Goal: Contribute content: Add original content to the website for others to see

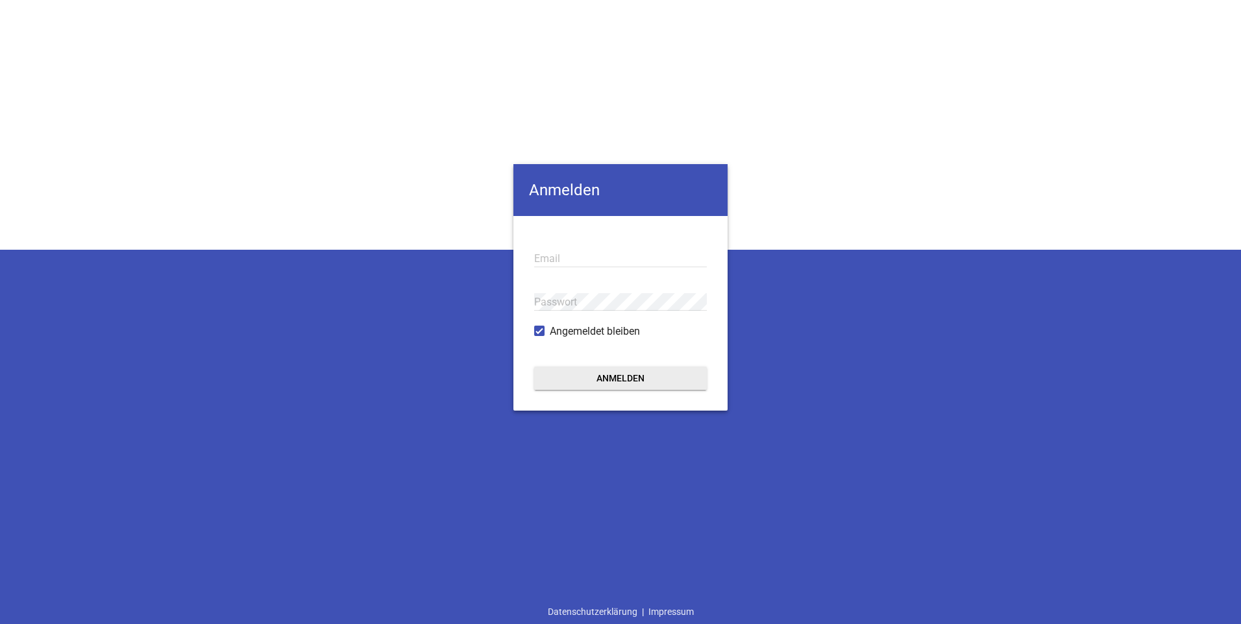
type input "[EMAIL_ADDRESS][DOMAIN_NAME]"
click at [590, 378] on button "Anmelden" at bounding box center [620, 378] width 173 height 23
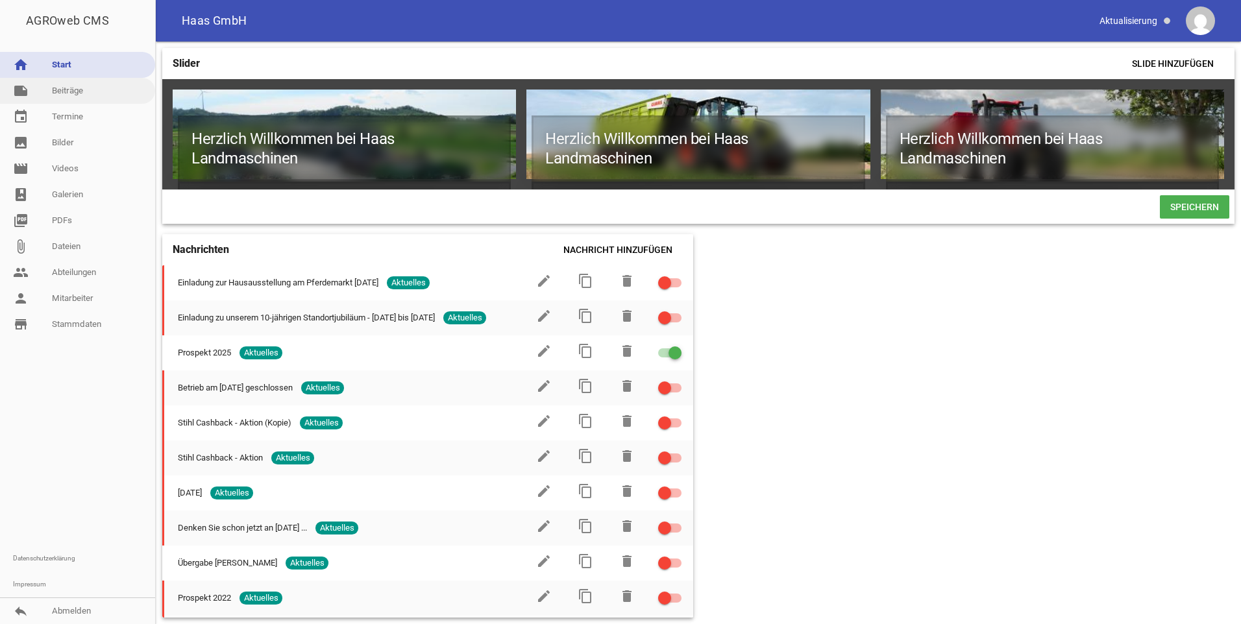
click at [76, 80] on link "note Beiträge" at bounding box center [77, 91] width 155 height 26
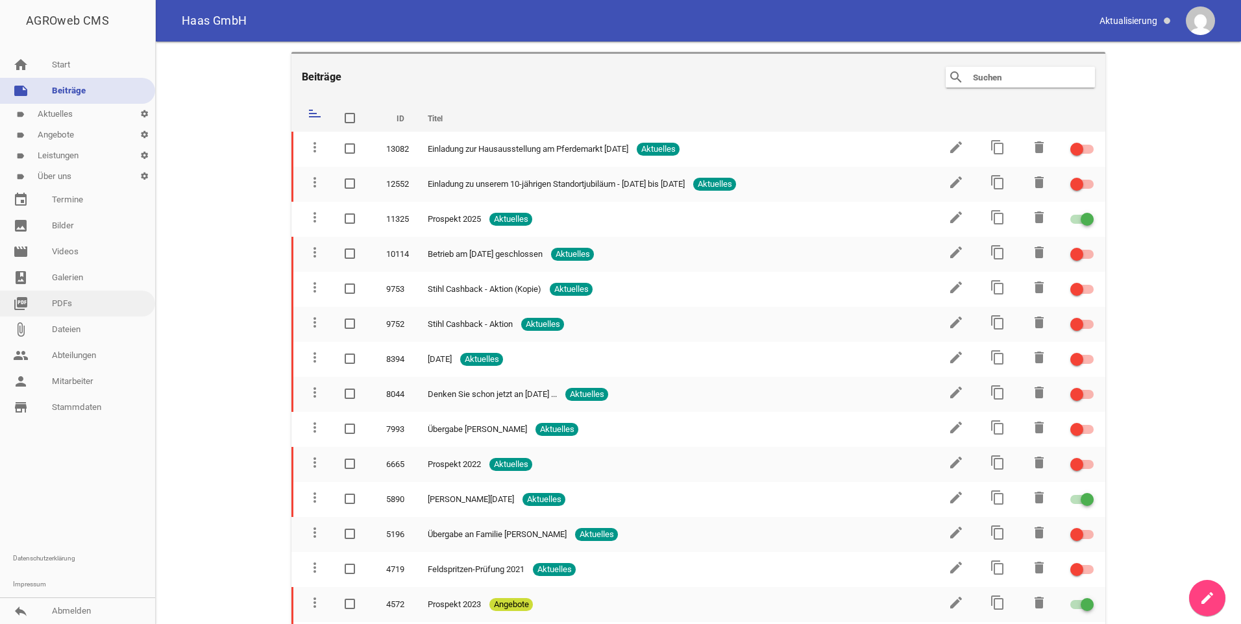
click at [76, 299] on link "picture_as_pdf PDFs" at bounding box center [77, 304] width 155 height 26
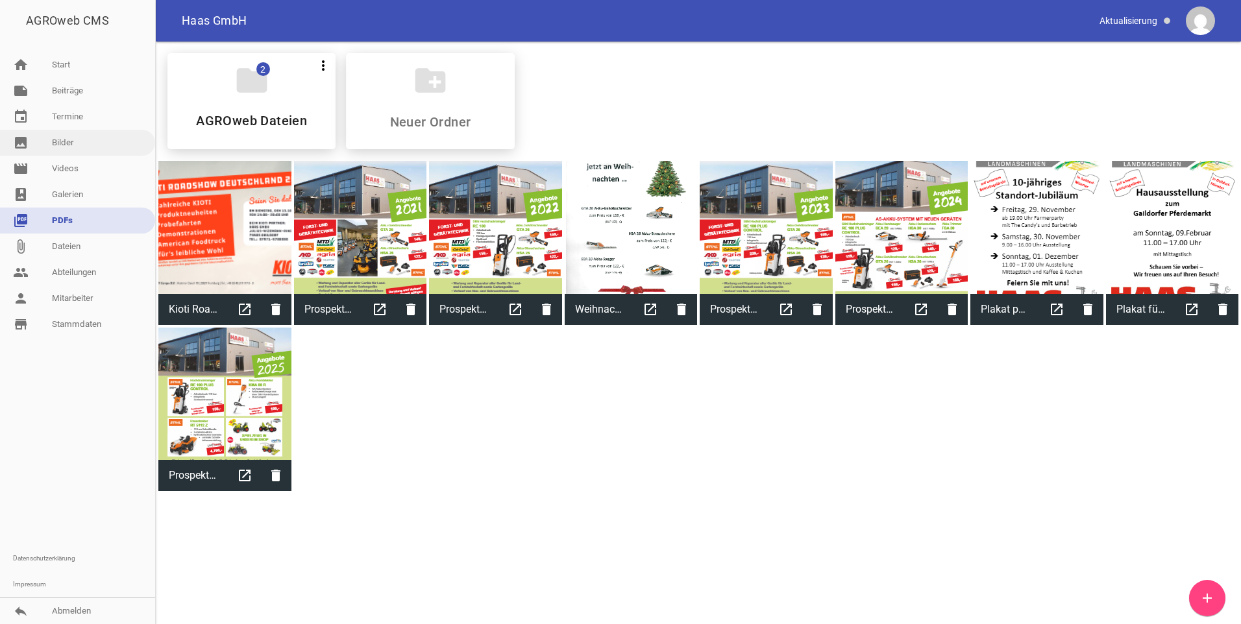
click at [67, 145] on link "image Bilder" at bounding box center [77, 143] width 155 height 26
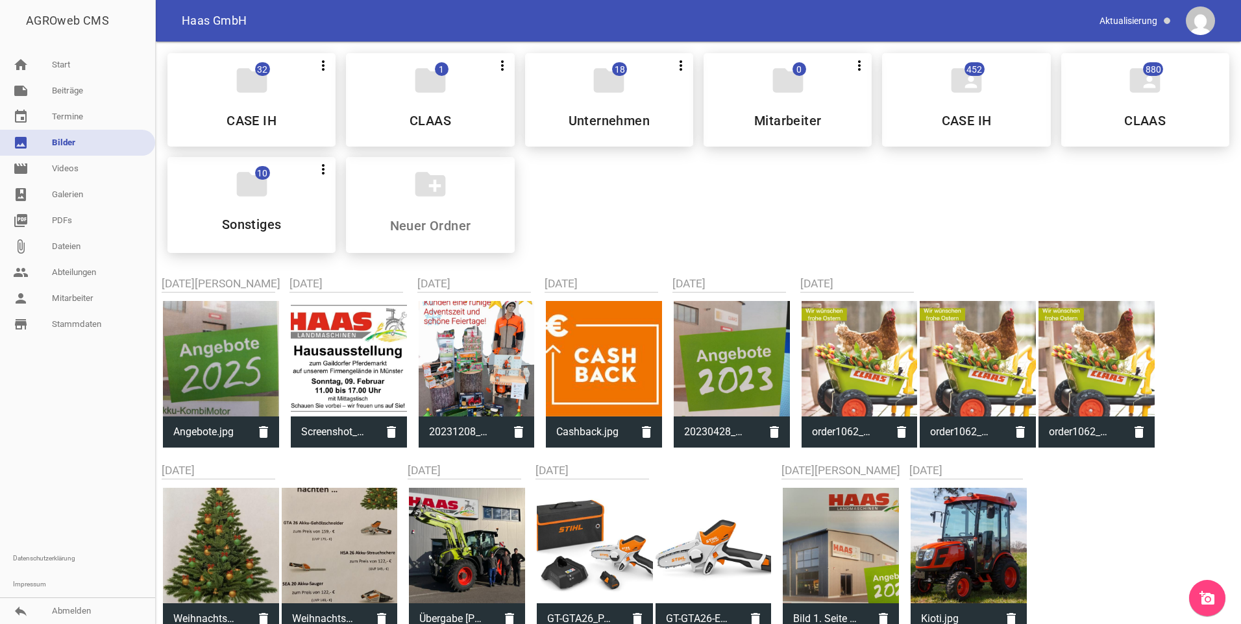
click at [1208, 594] on icon "add_a_photo" at bounding box center [1207, 598] width 16 height 16
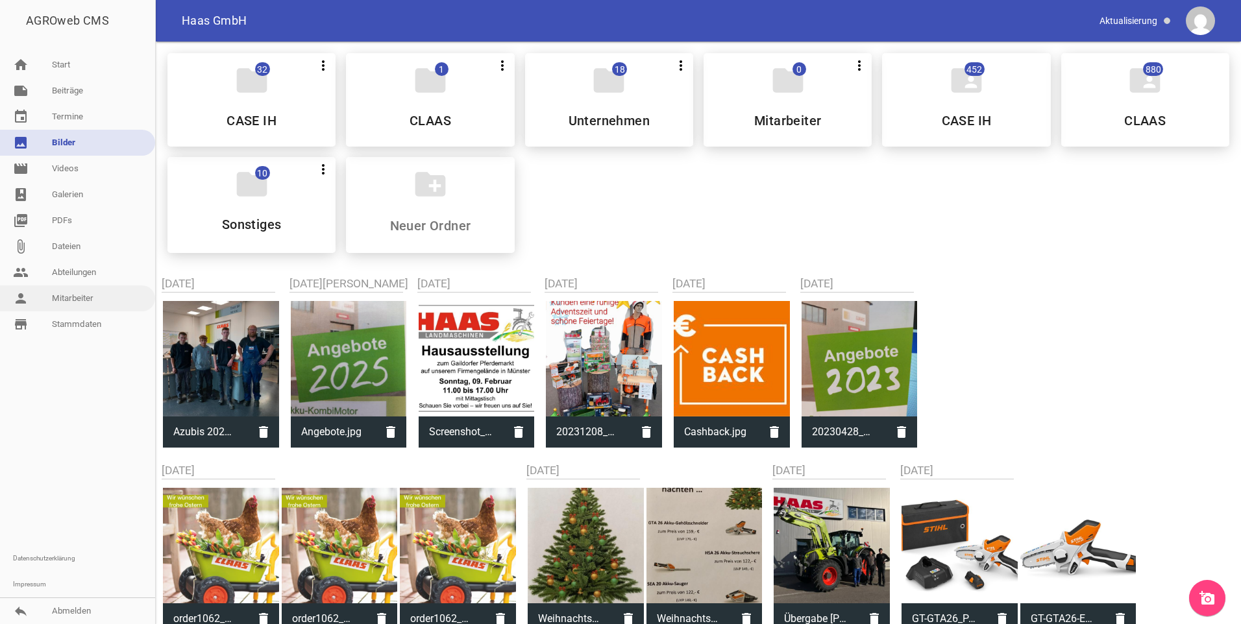
click at [85, 297] on link "person Mitarbeiter" at bounding box center [77, 298] width 155 height 26
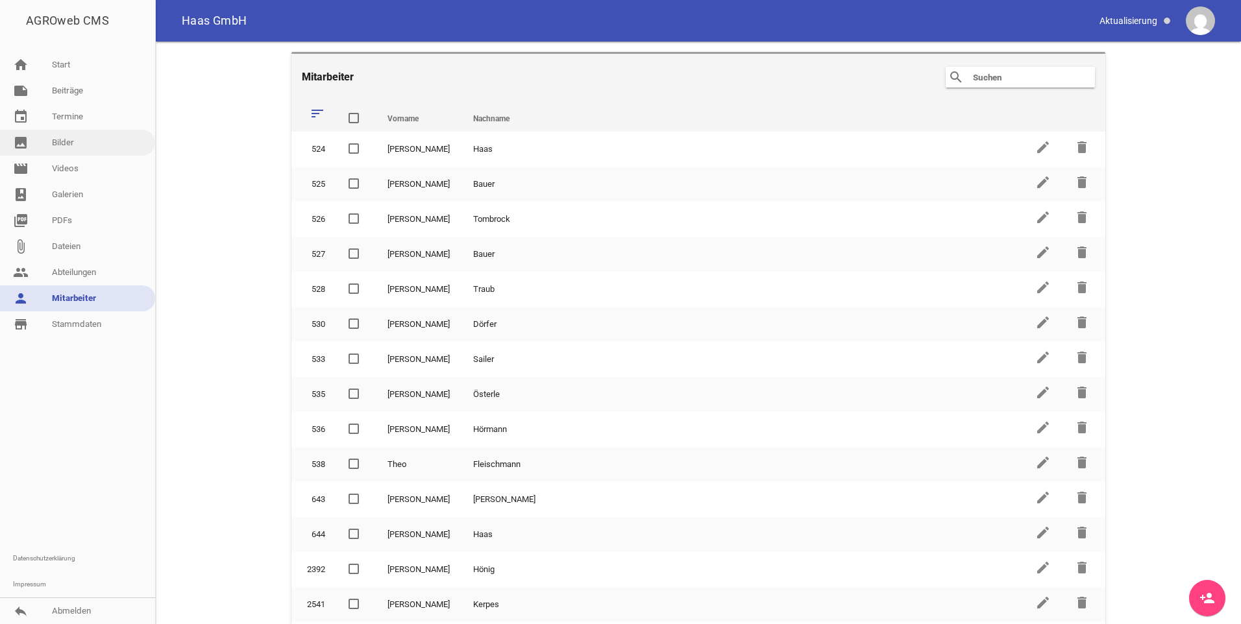
click at [69, 146] on link "image Bilder" at bounding box center [77, 143] width 155 height 26
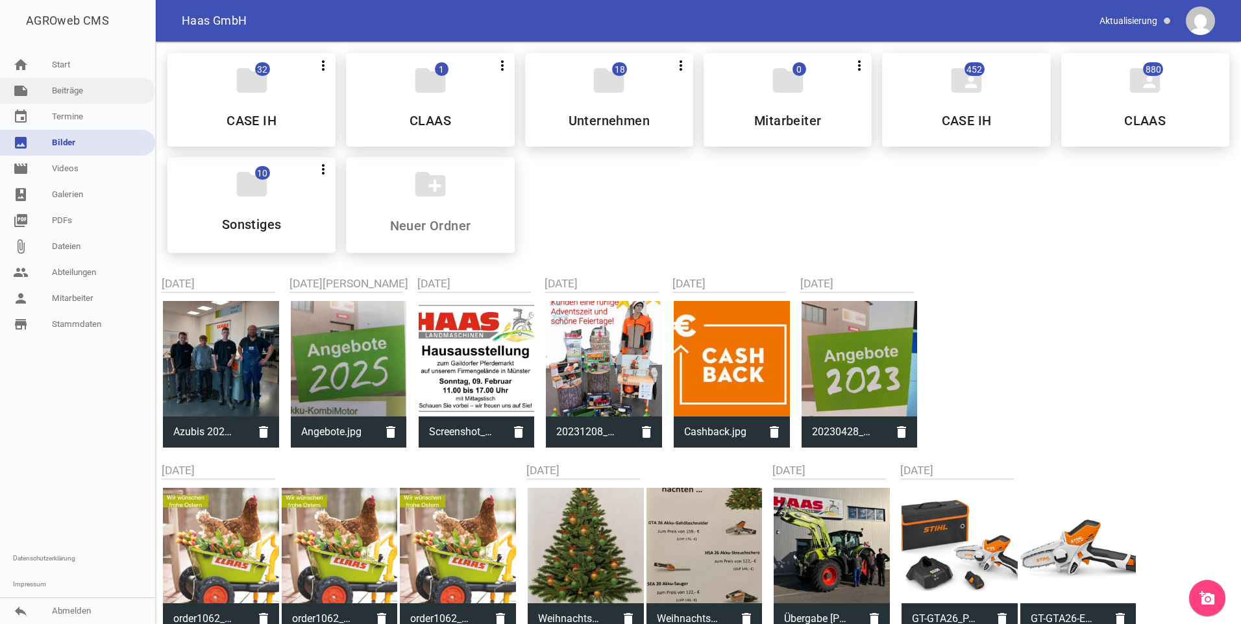
click at [81, 88] on link "note Beiträge" at bounding box center [77, 91] width 155 height 26
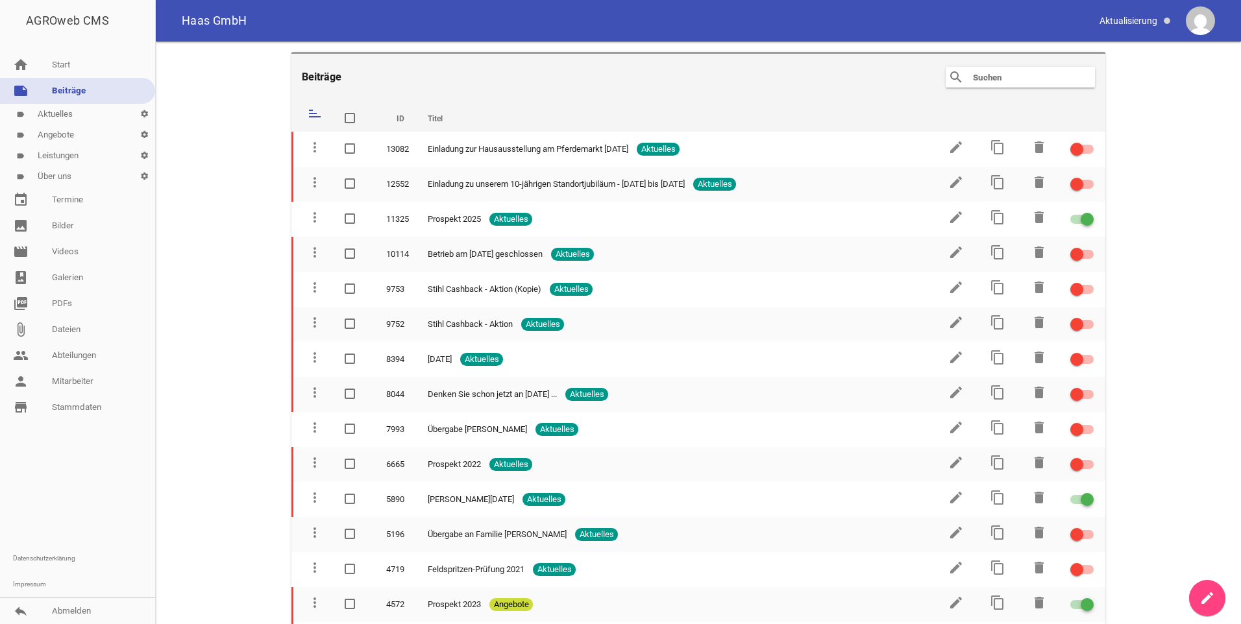
click at [91, 113] on link "label Aktuelles settings" at bounding box center [77, 114] width 155 height 21
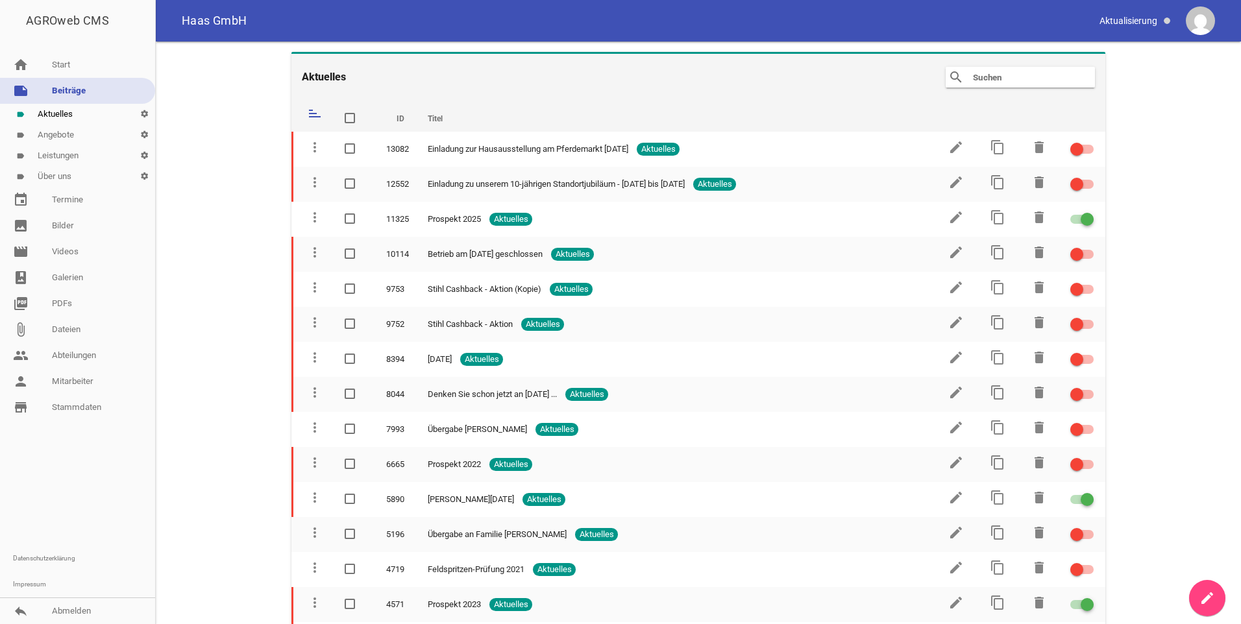
click at [1200, 595] on icon "create" at bounding box center [1207, 598] width 16 height 16
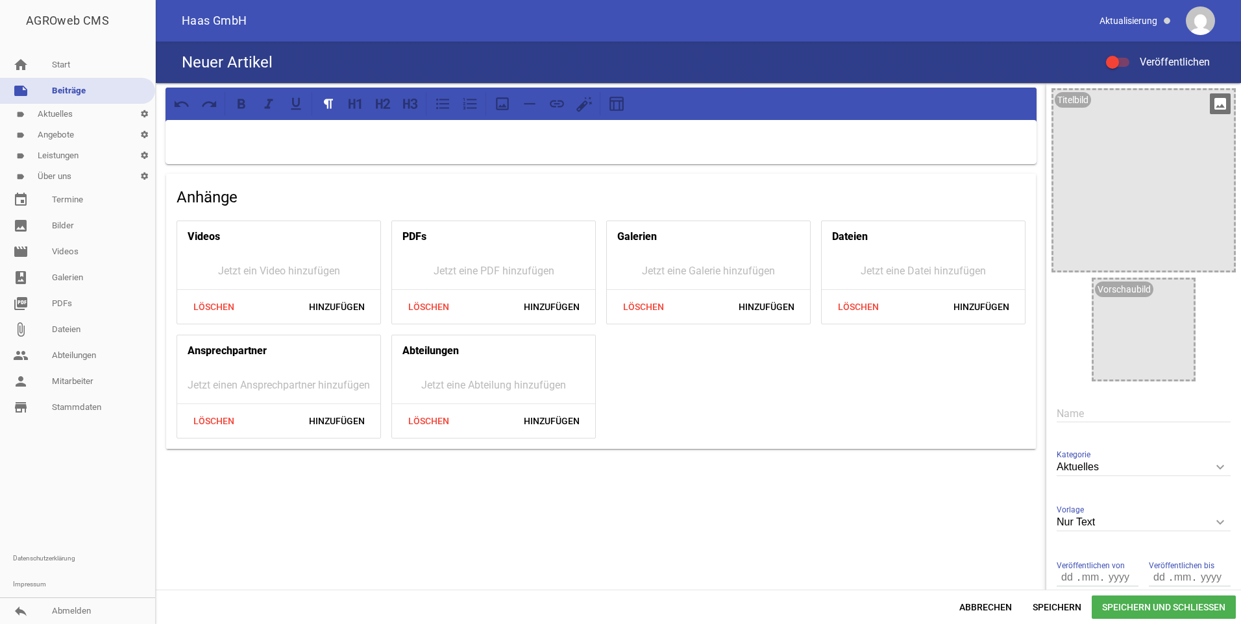
click at [1213, 104] on icon "image" at bounding box center [1219, 103] width 21 height 21
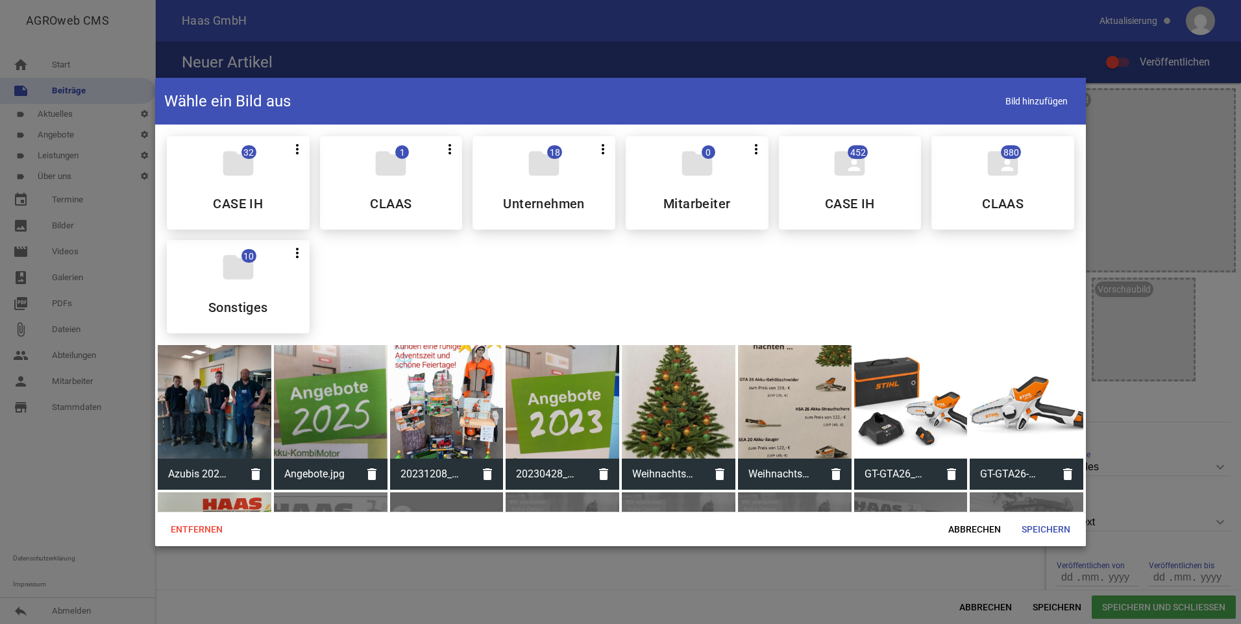
click at [231, 413] on div at bounding box center [215, 402] width 114 height 114
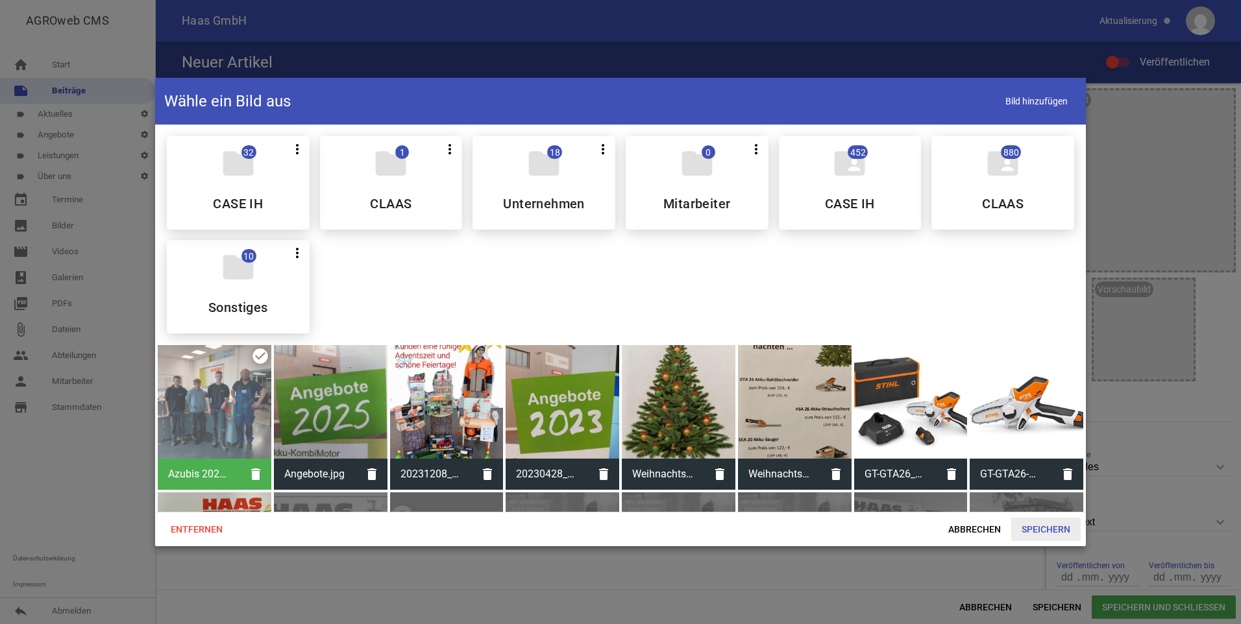
click at [1050, 529] on span "Speichern" at bounding box center [1045, 529] width 69 height 23
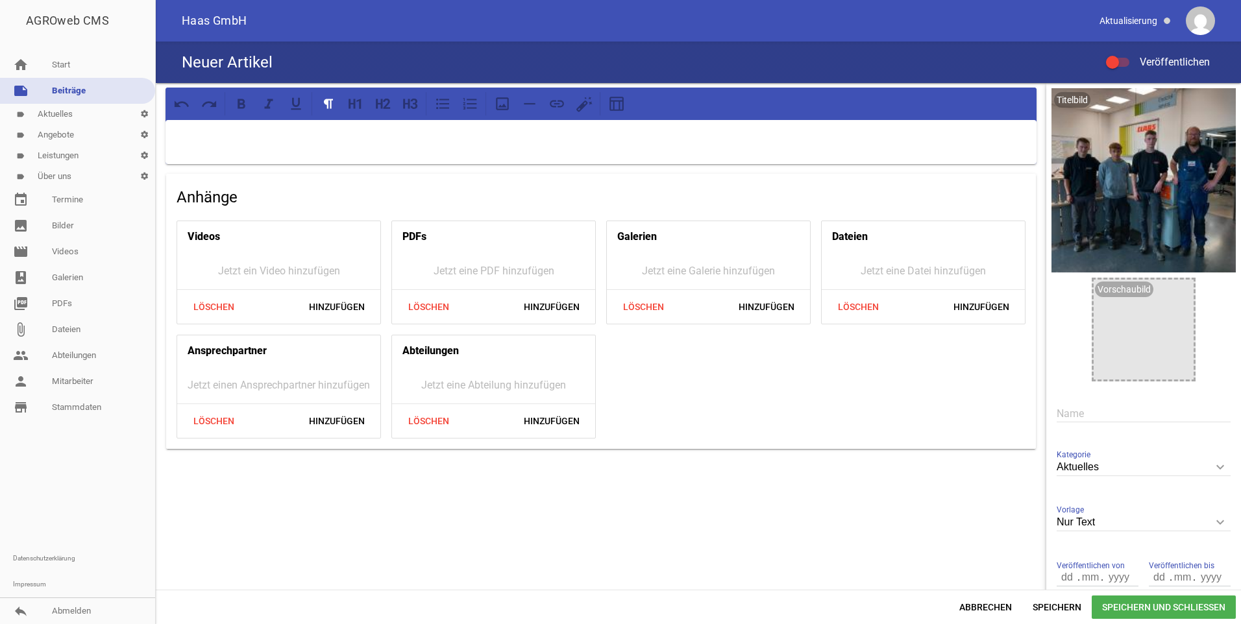
click at [1072, 419] on input "text" at bounding box center [1143, 414] width 174 height 18
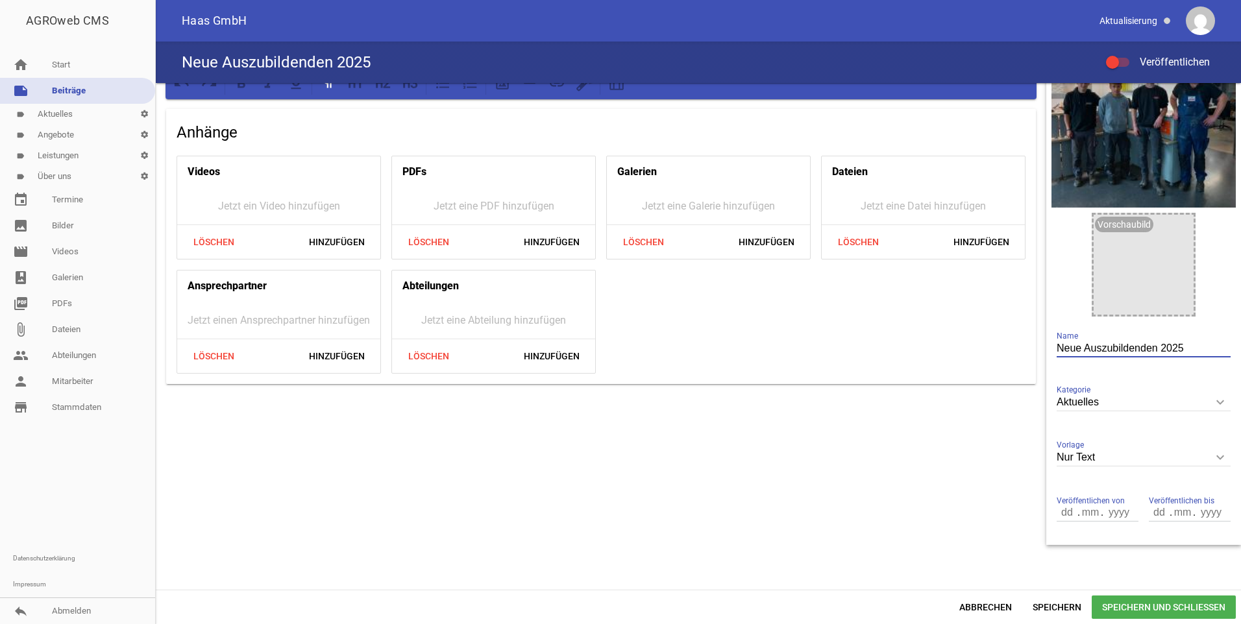
type input "Neue Auszubildenden 2025"
click at [1213, 459] on icon "keyboard_arrow_down" at bounding box center [1219, 457] width 21 height 21
click at [1213, 459] on input "Nur Text" at bounding box center [1143, 458] width 174 height 18
click at [1089, 520] on li "1 Bild" at bounding box center [1143, 518] width 174 height 31
type input "1 Bild"
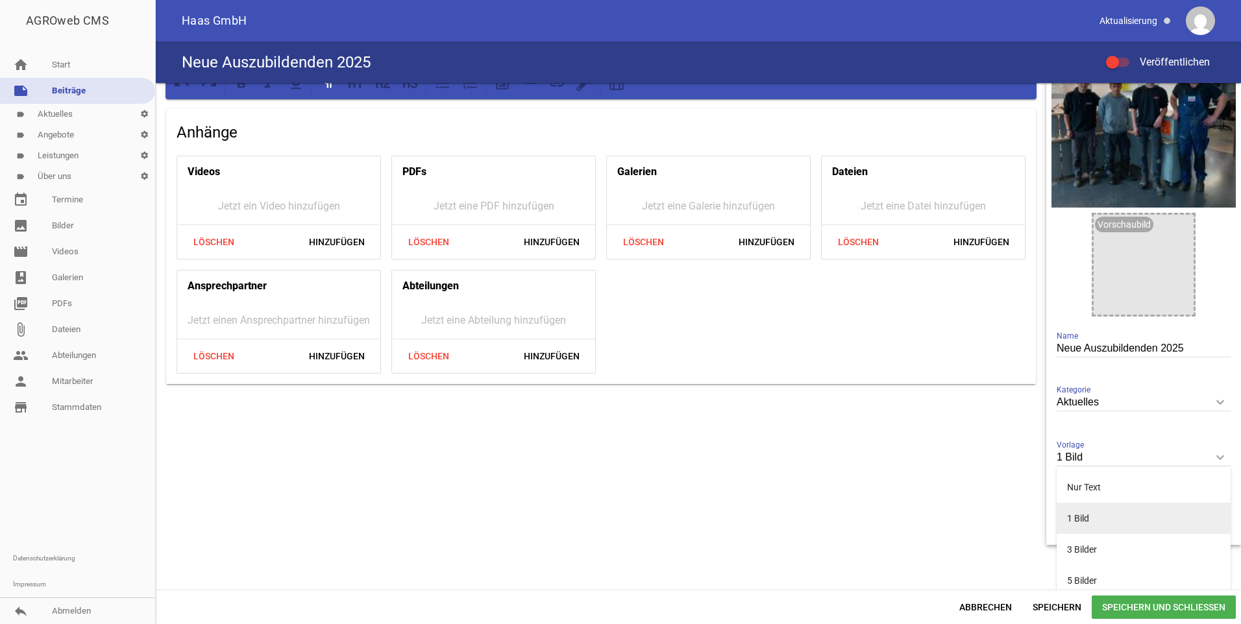
scroll to position [104, 0]
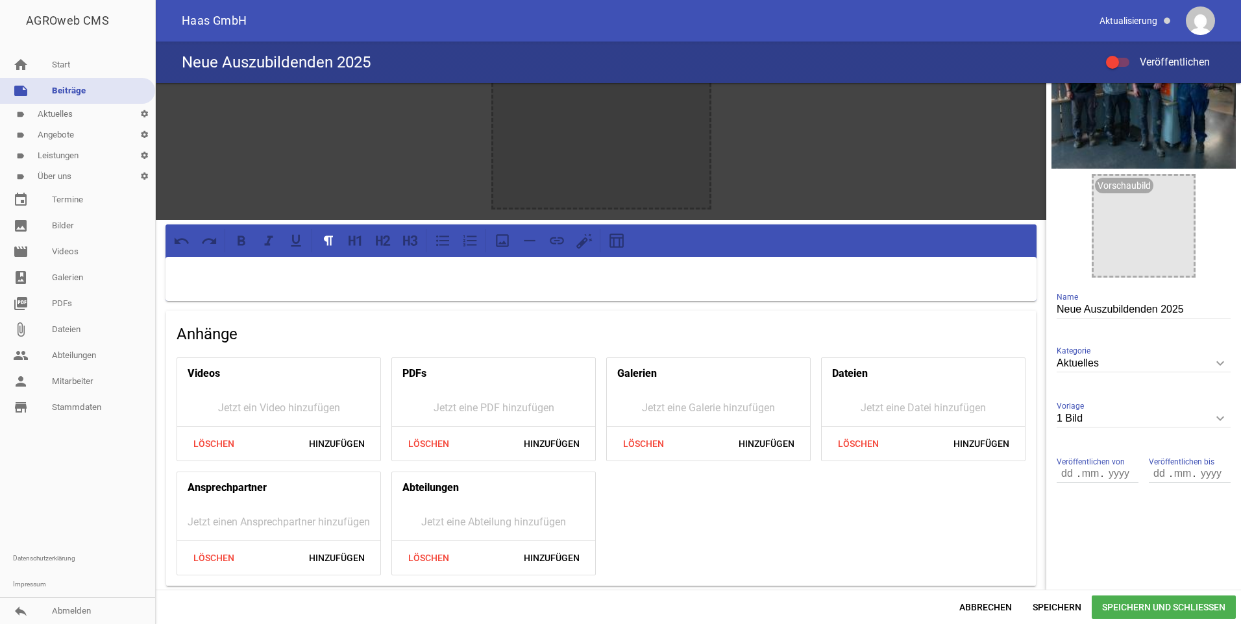
click at [1059, 474] on input "number" at bounding box center [1067, 473] width 22 height 17
type input "010"
type input "09"
type input "2025"
click at [1056, 472] on input "010" at bounding box center [1067, 473] width 22 height 17
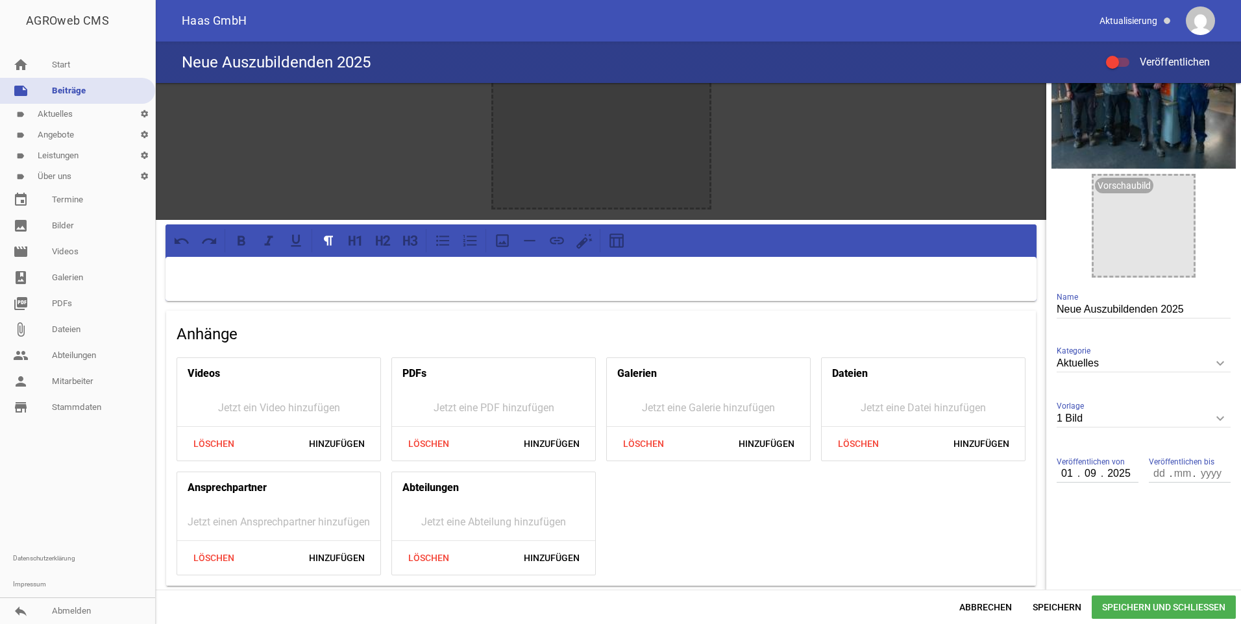
type input "01"
click at [1157, 475] on input "number" at bounding box center [1159, 473] width 22 height 17
type input "31"
type input "0"
type input "12"
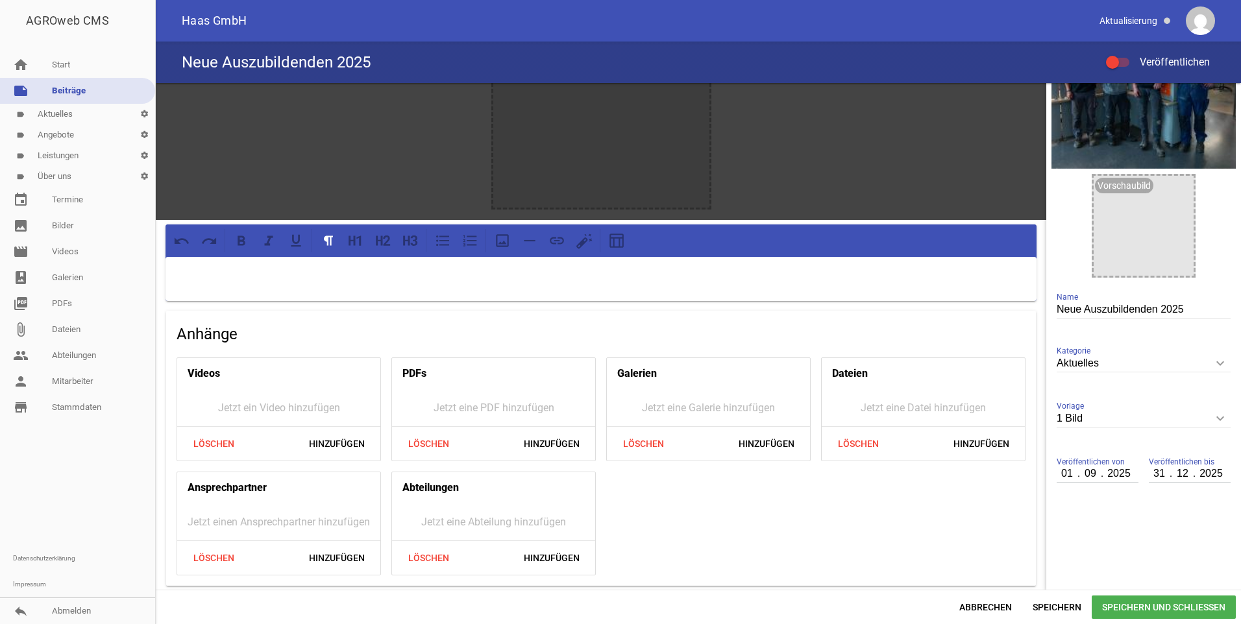
type input "2025"
click at [1053, 600] on span "Speichern" at bounding box center [1056, 607] width 69 height 23
click at [977, 439] on span "Hinzufügen" at bounding box center [981, 443] width 77 height 23
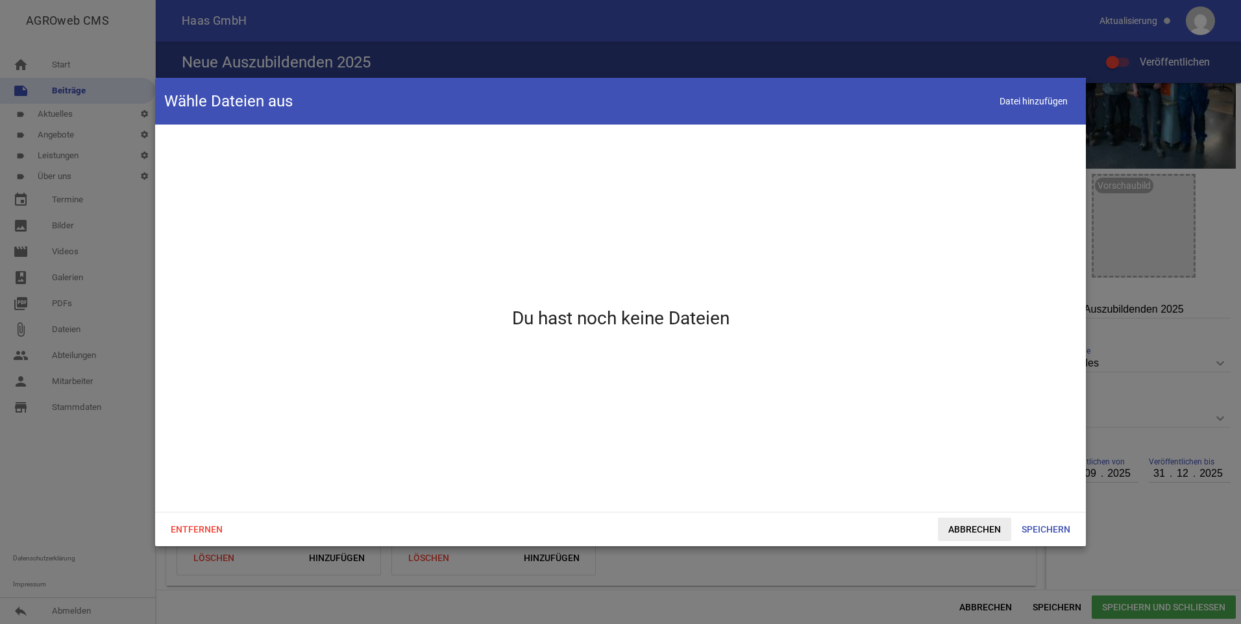
click at [981, 530] on span "Abbrechen" at bounding box center [974, 529] width 73 height 23
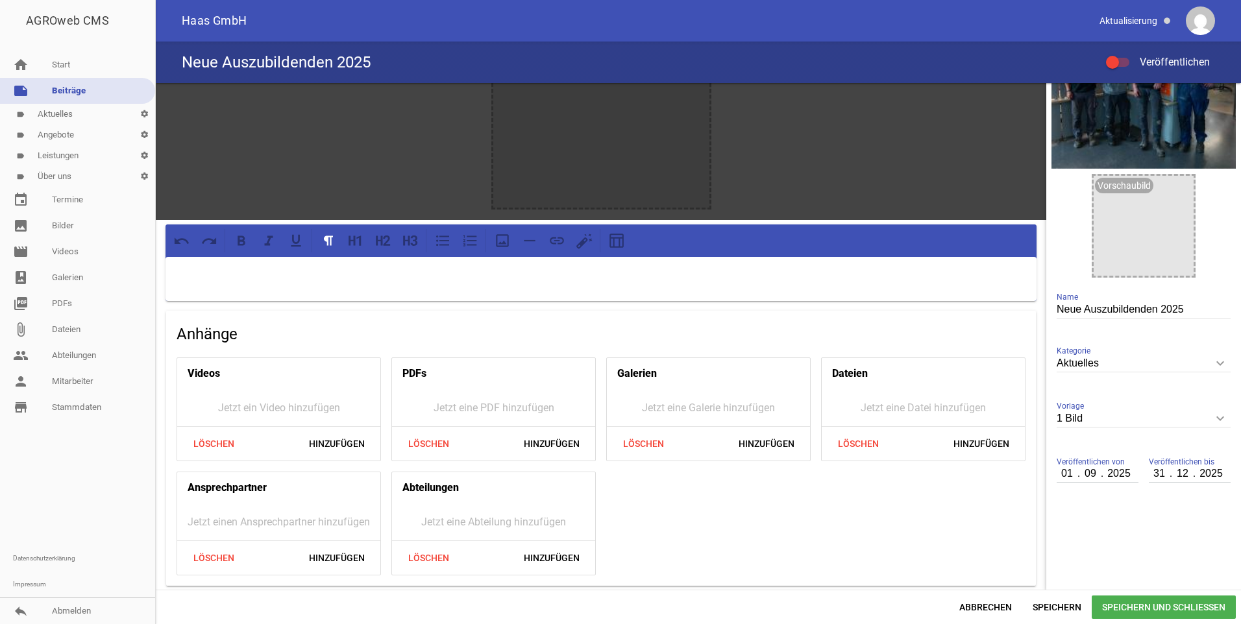
scroll to position [0, 0]
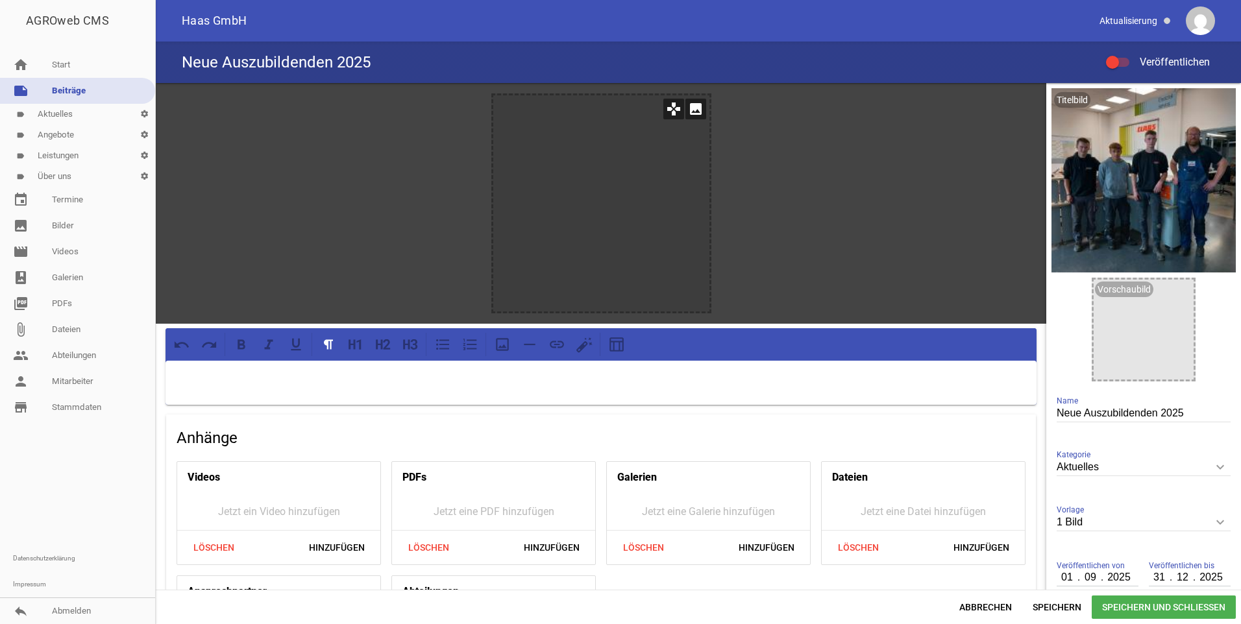
click at [607, 229] on div at bounding box center [601, 203] width 216 height 216
click at [691, 110] on icon "image" at bounding box center [695, 109] width 21 height 21
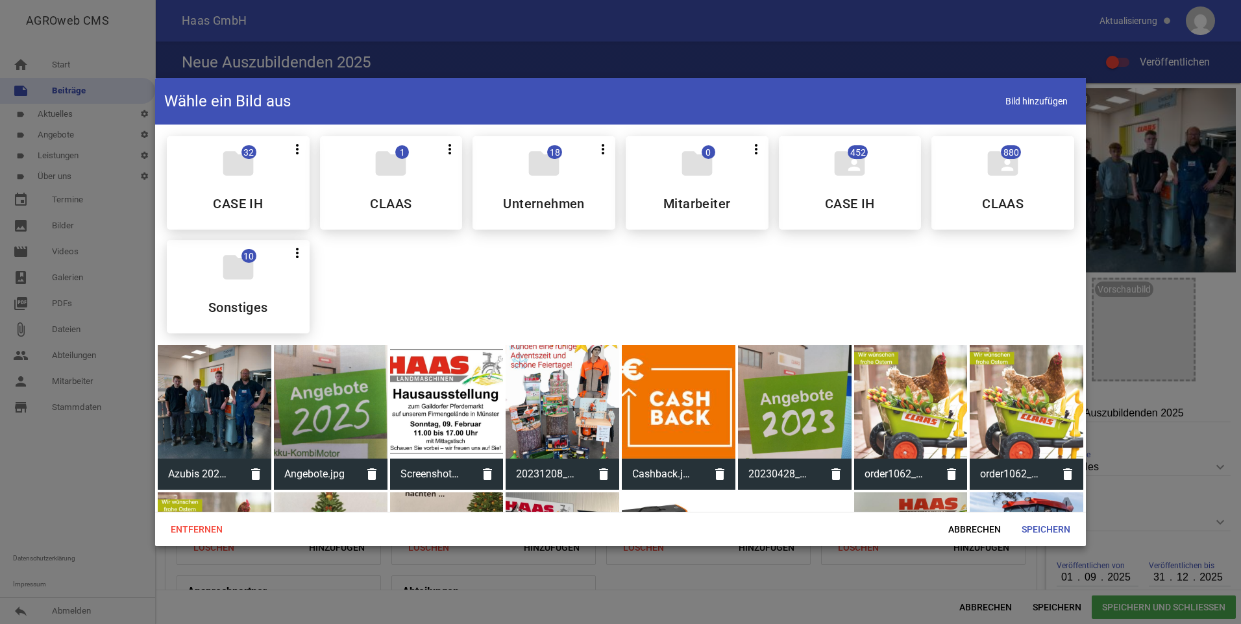
click at [217, 391] on div at bounding box center [215, 402] width 114 height 114
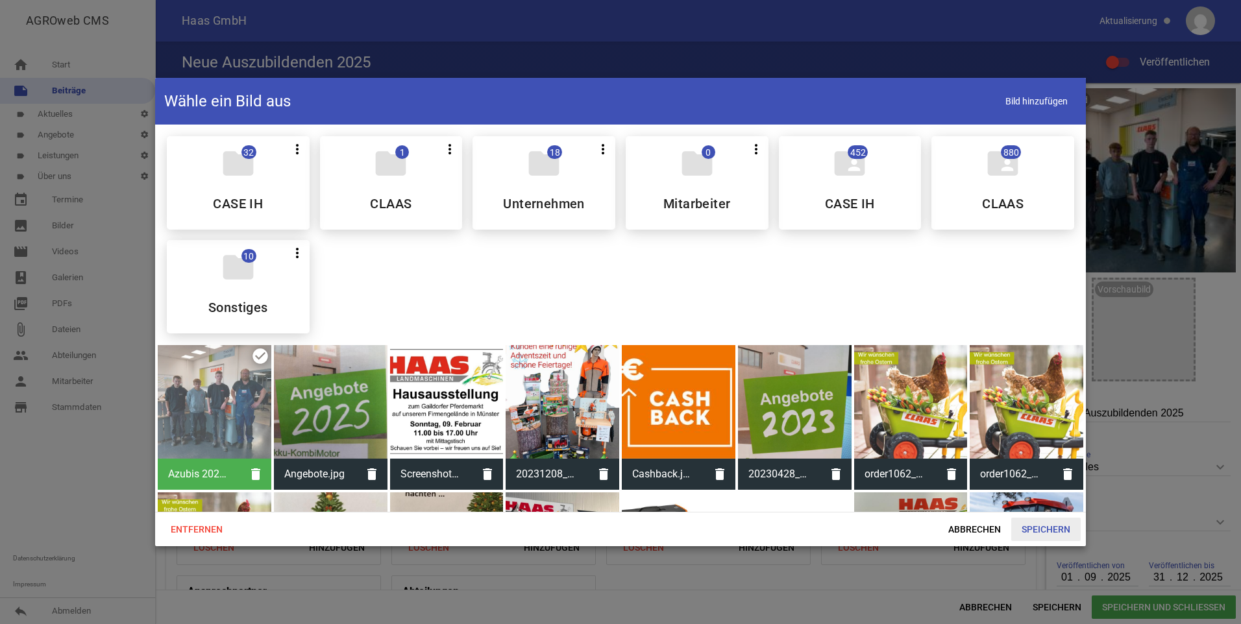
click at [1039, 526] on span "Speichern" at bounding box center [1045, 529] width 69 height 23
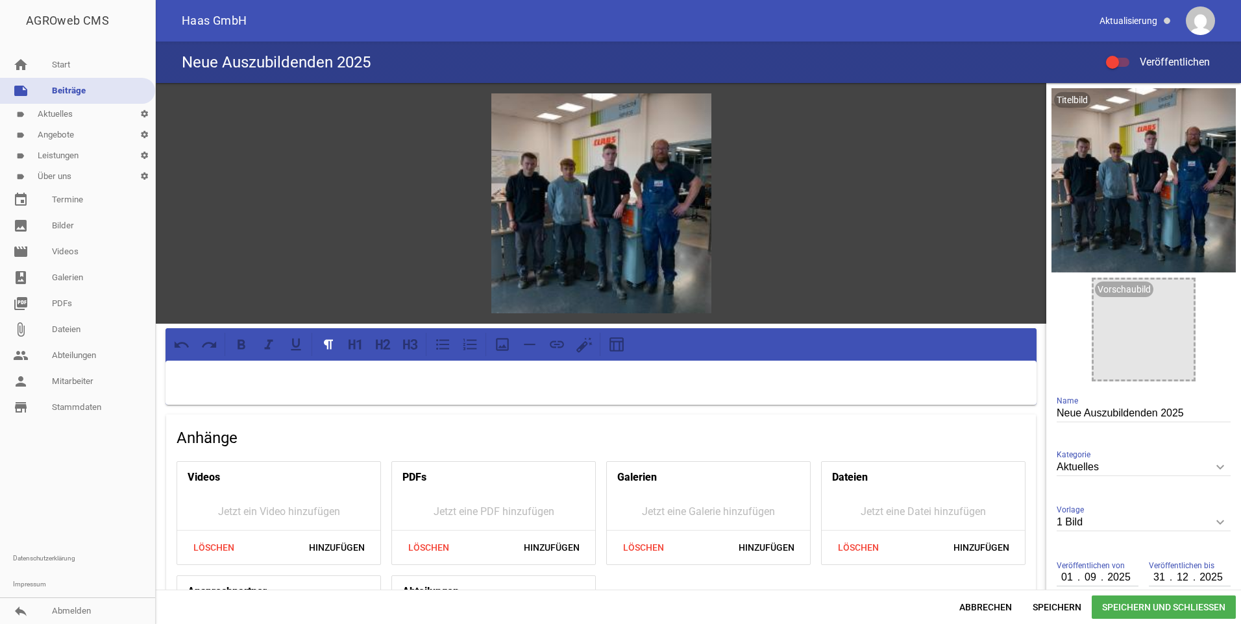
click at [322, 384] on div at bounding box center [600, 383] width 871 height 44
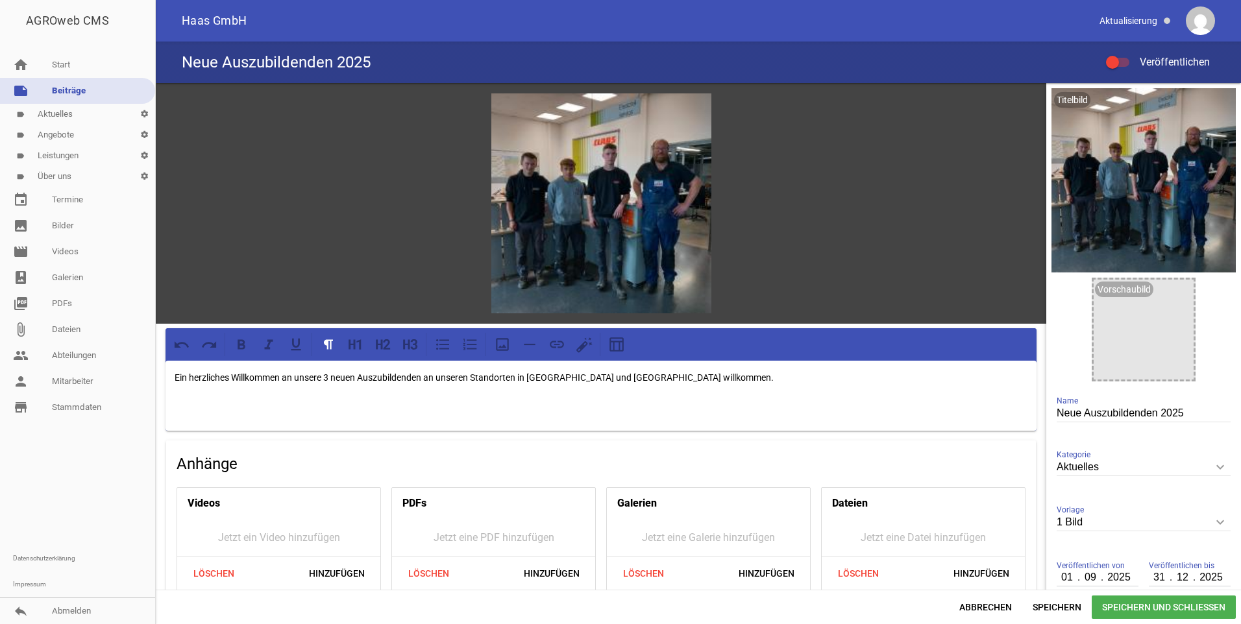
click at [450, 377] on p "Ein herzliches Willkommen an unsere 3 neuen Auszubildenden an unseren Standorte…" at bounding box center [601, 378] width 853 height 16
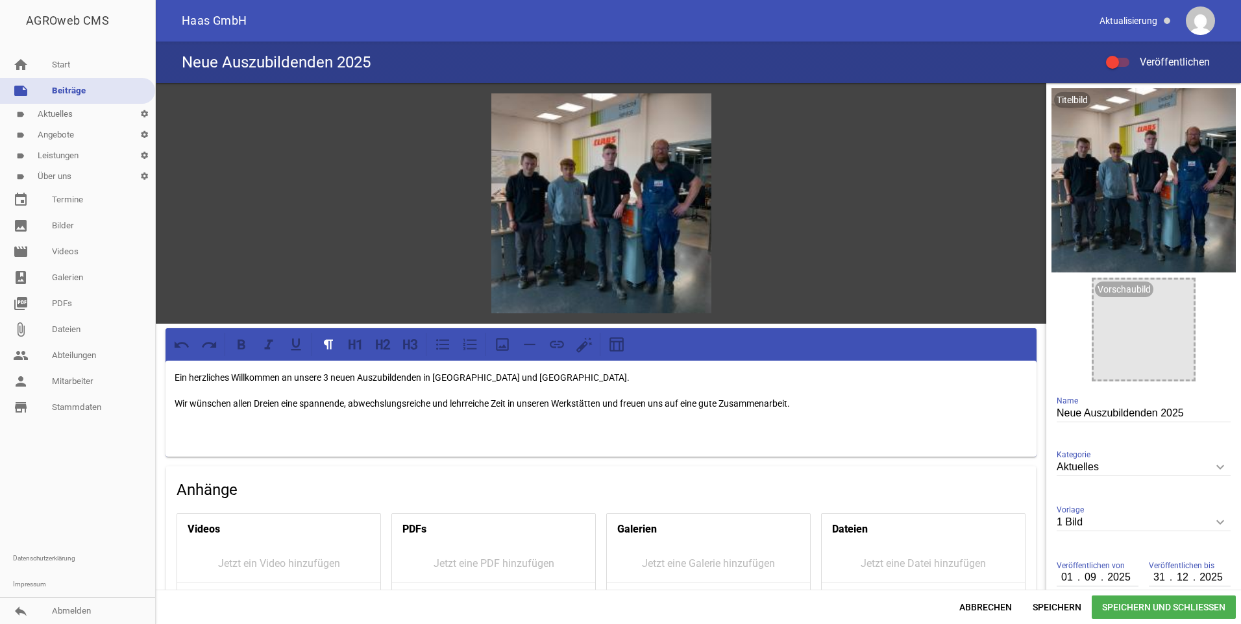
click at [1167, 602] on span "Speichern und Schließen" at bounding box center [1163, 607] width 144 height 23
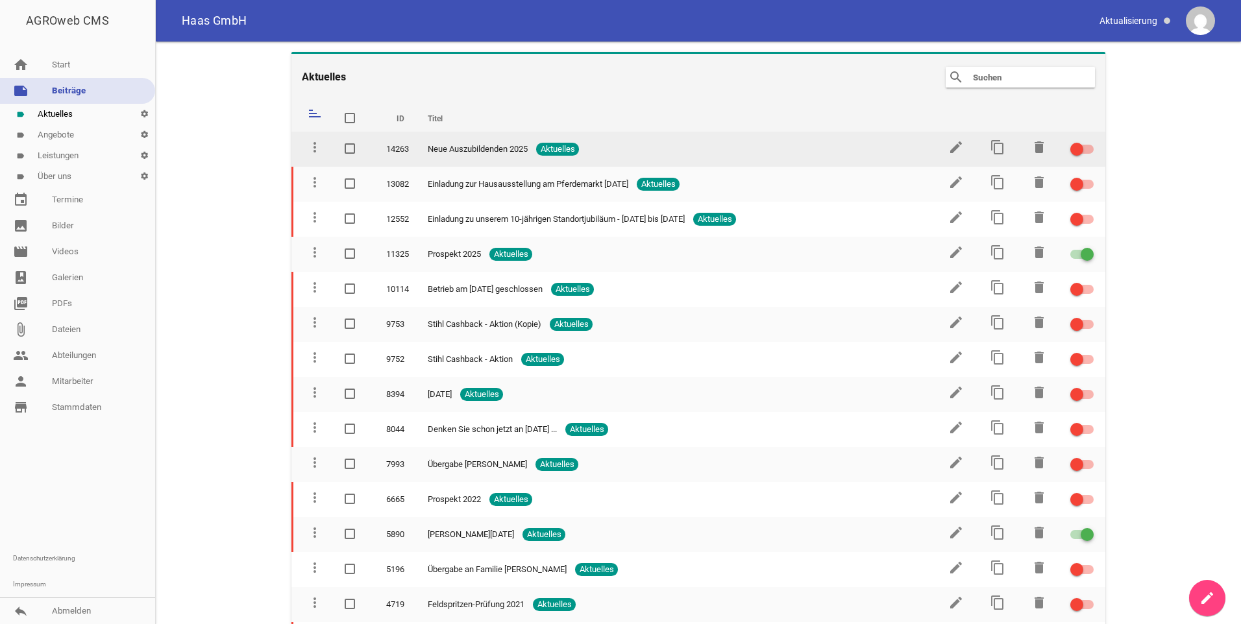
click at [1085, 149] on div at bounding box center [1081, 149] width 23 height 9
click at [1089, 141] on input "checkbox" at bounding box center [1089, 141] width 0 height 0
click at [949, 148] on icon "edit" at bounding box center [956, 147] width 16 height 16
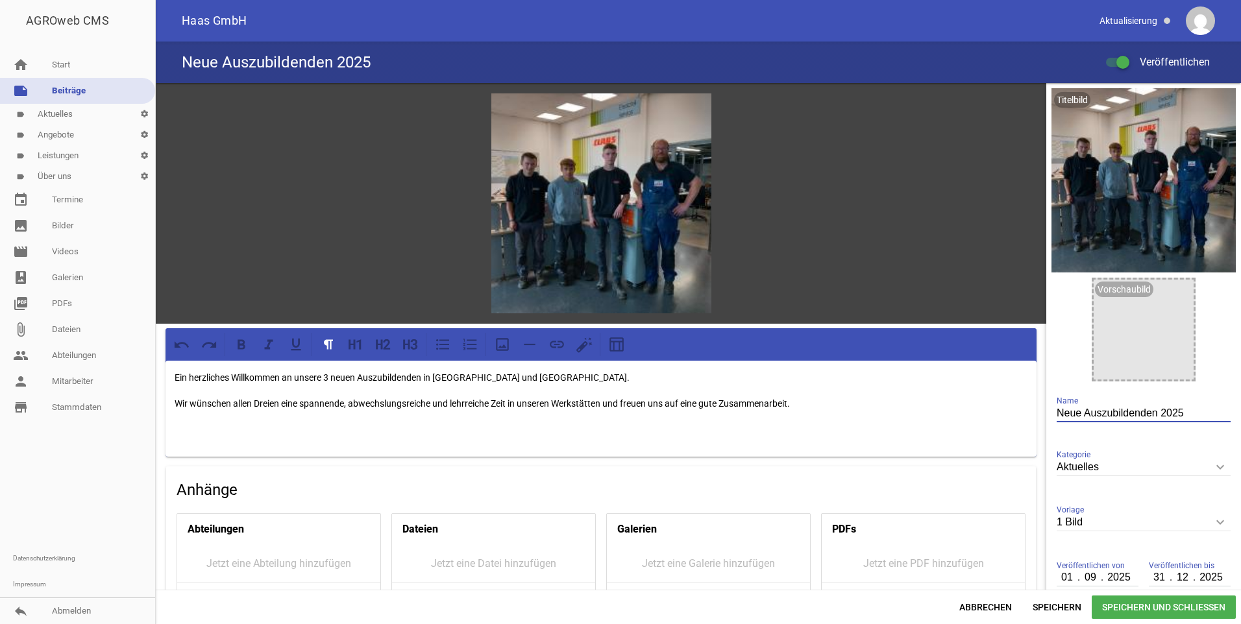
click at [1148, 414] on input "Neue Auszubildenden 2025" at bounding box center [1143, 414] width 174 height 18
type input "Neue Auszubildenden ab [DATE]"
click at [1144, 610] on span "Speichern und Schließen" at bounding box center [1163, 607] width 144 height 23
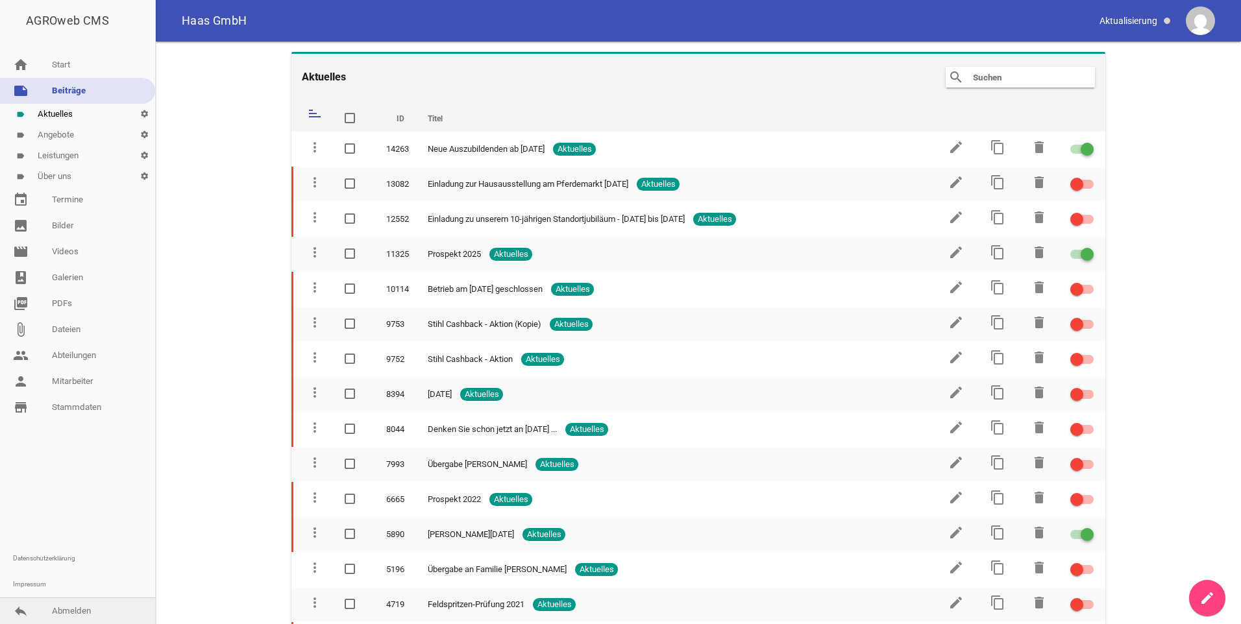
click at [83, 612] on link "reply Abmelden" at bounding box center [77, 611] width 155 height 26
